Goal: Transaction & Acquisition: Purchase product/service

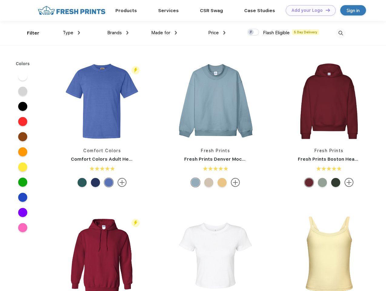
click at [308, 10] on link "Add your Logo Design Tool" at bounding box center [311, 10] width 50 height 11
click at [0, 0] on div "Design Tool" at bounding box center [0, 0] width 0 height 0
click at [325, 10] on link "Add your Logo Design Tool" at bounding box center [311, 10] width 50 height 11
click at [29, 33] on div "Filter" at bounding box center [33, 33] width 12 height 7
click at [71, 33] on span "Type" at bounding box center [68, 32] width 11 height 5
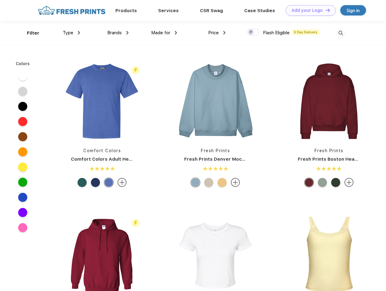
click at [118, 33] on span "Brands" at bounding box center [114, 32] width 15 height 5
click at [164, 33] on span "Made for" at bounding box center [160, 32] width 19 height 5
click at [217, 33] on span "Price" at bounding box center [213, 32] width 11 height 5
click at [253, 32] on div at bounding box center [253, 32] width 12 height 7
click at [251, 32] on input "checkbox" at bounding box center [249, 30] width 4 height 4
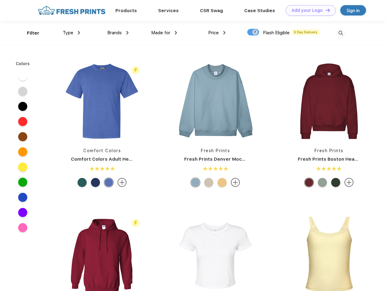
click at [341, 33] on img at bounding box center [341, 33] width 10 height 10
